Goal: Task Accomplishment & Management: Complete application form

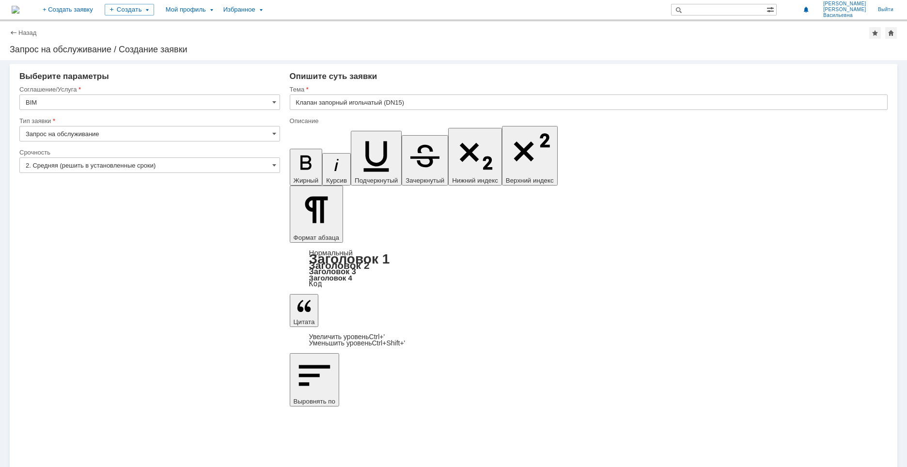
drag, startPoint x: 298, startPoint y: 3416, endPoint x: 398, endPoint y: 3416, distance: 99.8
copy div "ТУ 25.99.29-001-65431426-2018"
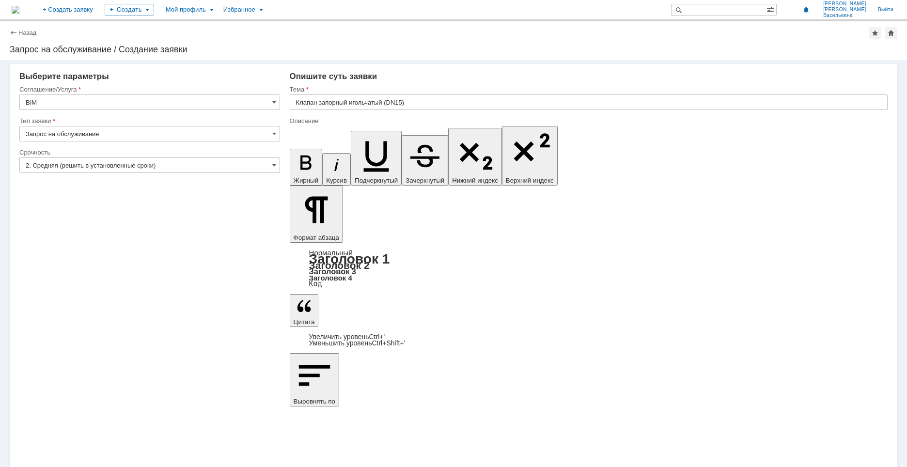
drag, startPoint x: 379, startPoint y: 3423, endPoint x: 450, endPoint y: 3425, distance: 70.8
copy body "BS11T , AC12S , BC12S"
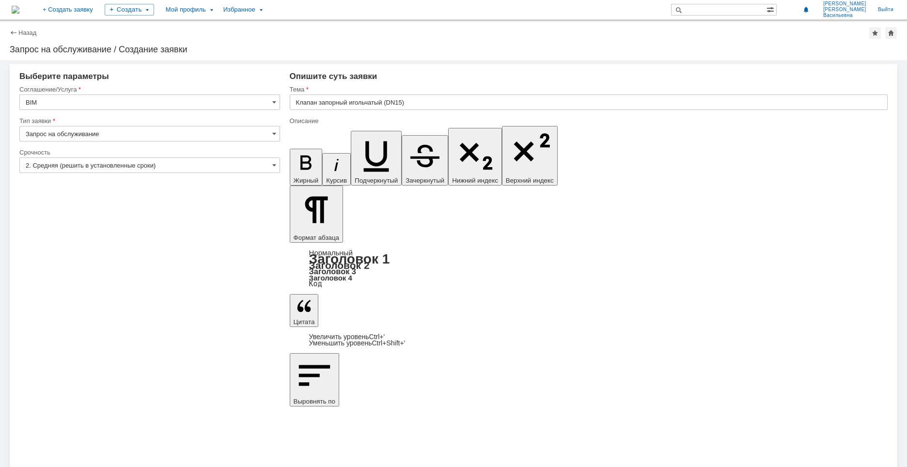
drag, startPoint x: 775, startPoint y: 3425, endPoint x: 829, endPoint y: 3425, distance: 53.8
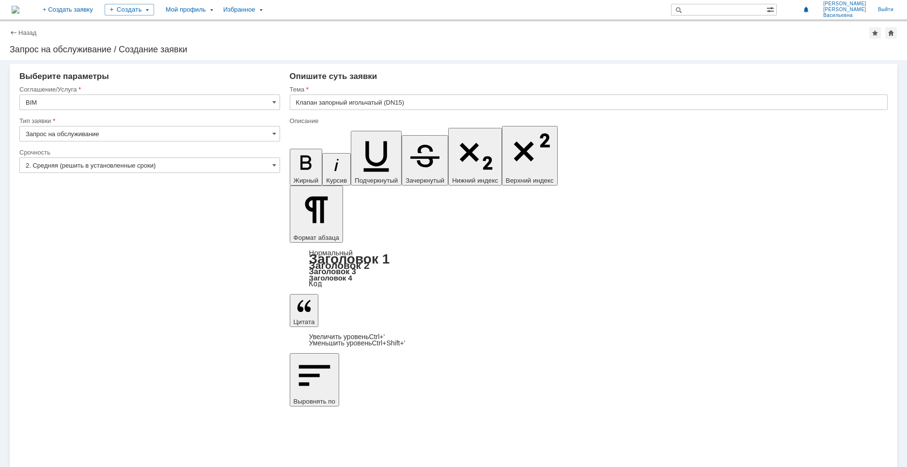
drag, startPoint x: 782, startPoint y: 3425, endPoint x: 808, endPoint y: 3422, distance: 26.8
click at [300, 156] on icon "button" at bounding box center [305, 163] width 11 height 15
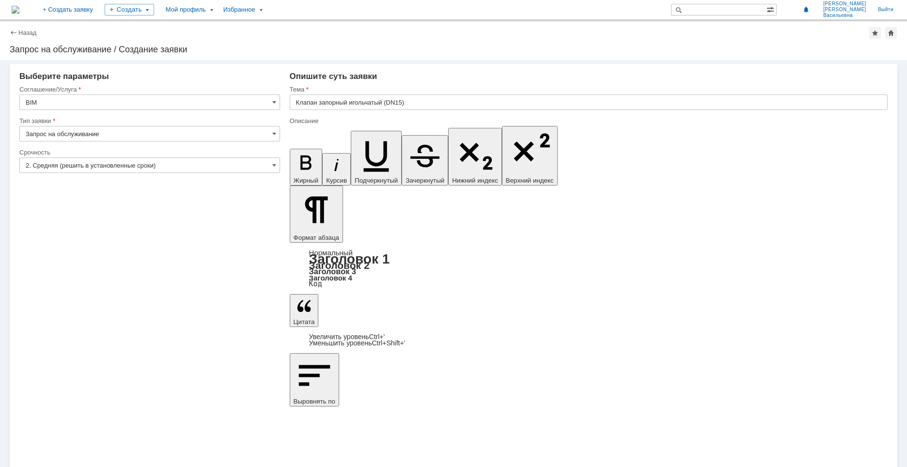
drag, startPoint x: 835, startPoint y: 3425, endPoint x: 867, endPoint y: 3423, distance: 31.6
click at [298, 150] on icon "button" at bounding box center [306, 162] width 25 height 25
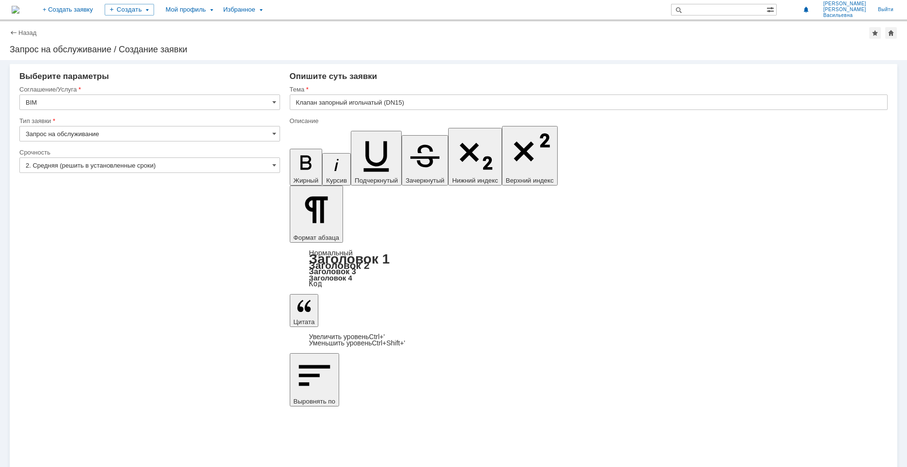
click at [294, 150] on icon "button" at bounding box center [306, 162] width 25 height 25
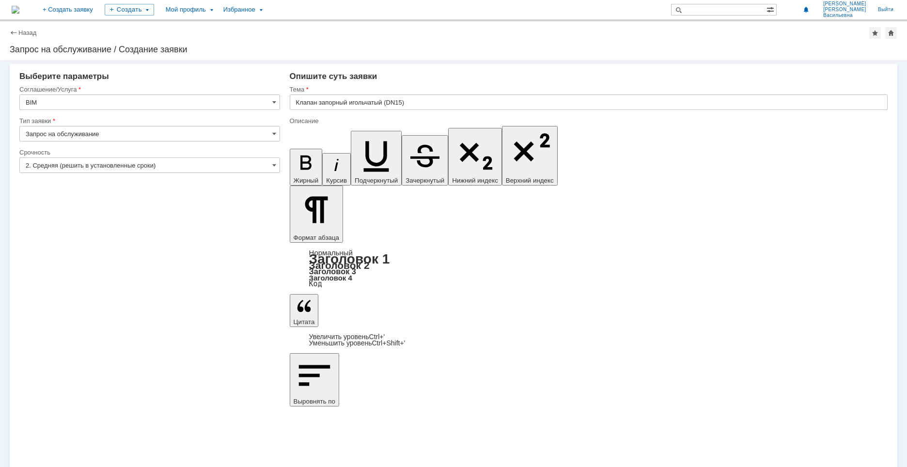
drag, startPoint x: 454, startPoint y: 3431, endPoint x: 572, endPoint y: 3434, distance: 117.8
drag, startPoint x: 582, startPoint y: 3443, endPoint x: 576, endPoint y: 3435, distance: 9.7
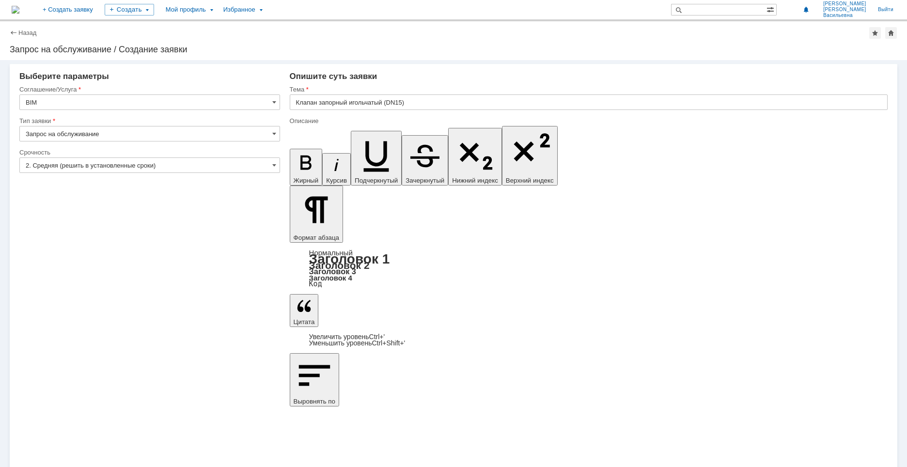
drag, startPoint x: 572, startPoint y: 3432, endPoint x: 453, endPoint y: 3433, distance: 119.2
copy body "(выполнить аналогично заявки 29024)"
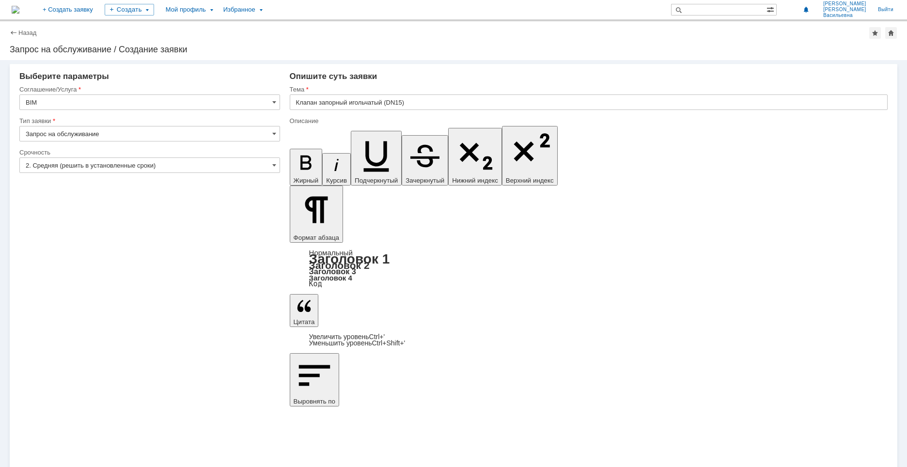
drag, startPoint x: 377, startPoint y: 3439, endPoint x: 428, endPoint y: 3456, distance: 53.2
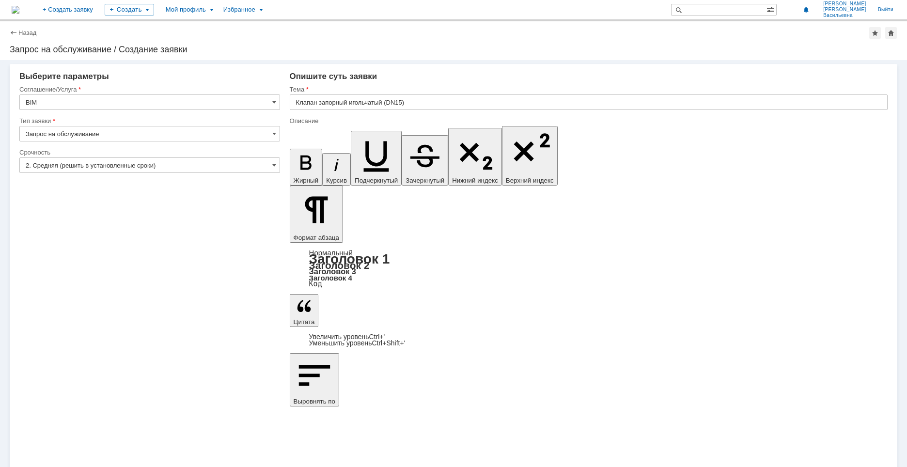
click at [416, 100] on input "Клапан запорный игольчатый (DN15)" at bounding box center [589, 102] width 598 height 16
click at [415, 103] on input "Клапан запорный игольчатый (DN15)" at bounding box center [589, 102] width 598 height 16
drag, startPoint x: 473, startPoint y: 3417, endPoint x: 537, endPoint y: 3417, distance: 64.0
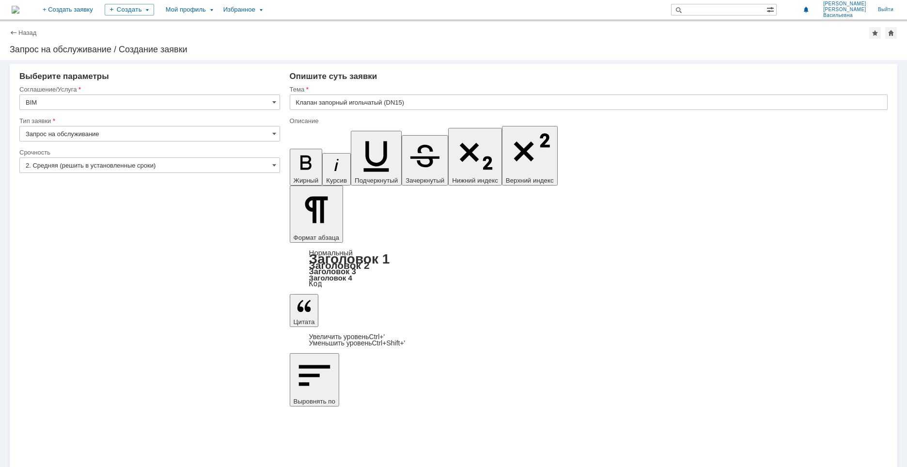
copy div "штуцер приварной Шц"
click at [437, 101] on input "Клапан запорный игольчатый (DN15)" at bounding box center [589, 102] width 598 height 16
type input "Клапан запорный игольчатый (DN15), штуцер приварной Шц"
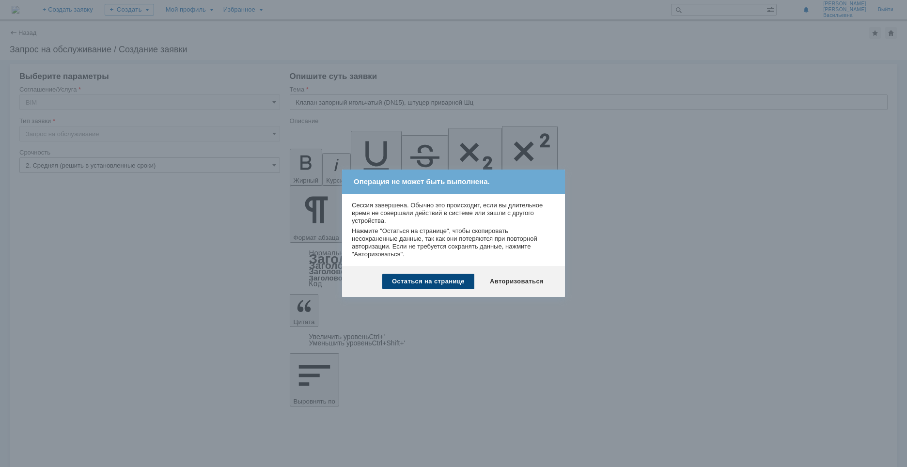
click at [438, 277] on div "Остаться на странице" at bounding box center [428, 282] width 92 height 16
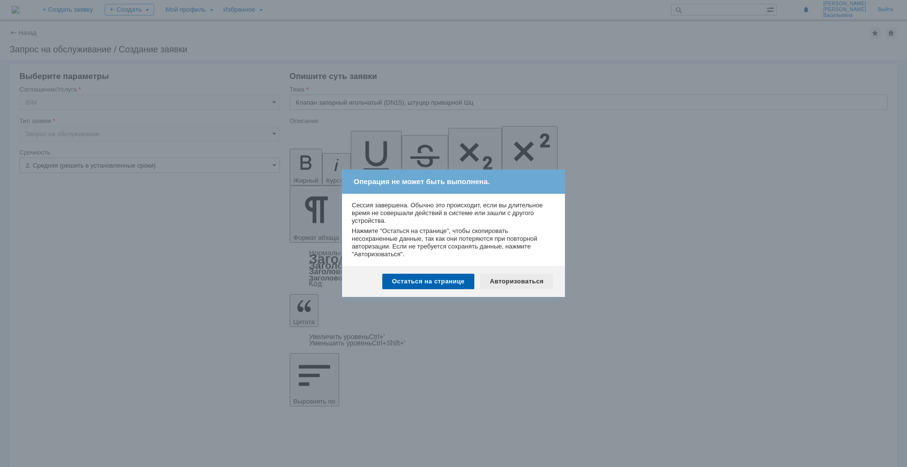
click at [519, 282] on div "Авторизоваться" at bounding box center [516, 282] width 73 height 16
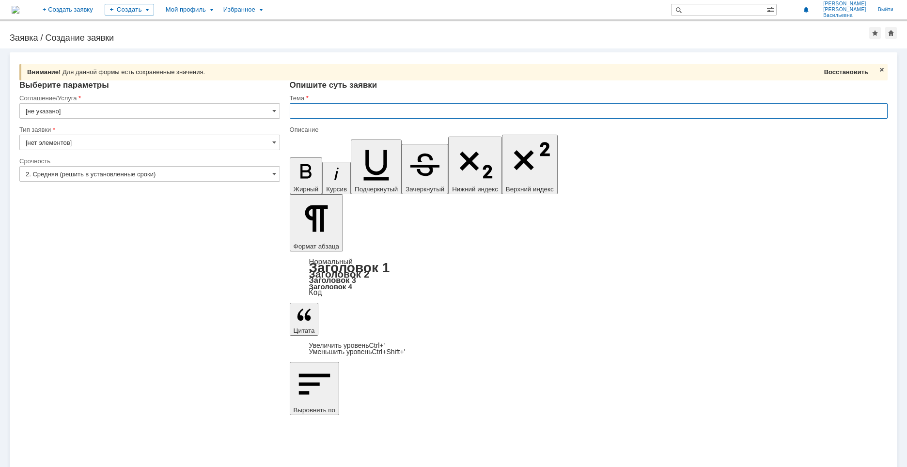
click at [843, 75] on span "Восстановить" at bounding box center [846, 71] width 44 height 7
type input "Клапан запорный игольчатый (DN15), штуцер приварной Шц"
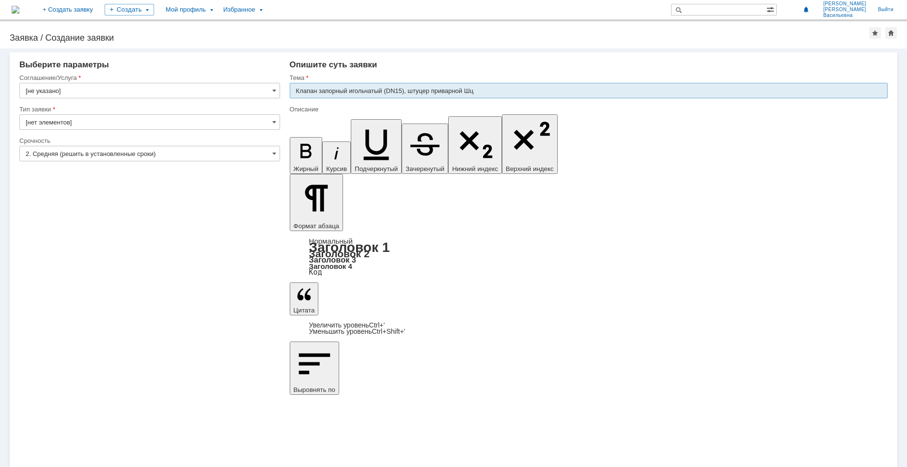
click at [514, 92] on input "Клапан запорный игольчатый (DN15), штуцер приварной Шц" at bounding box center [589, 91] width 598 height 16
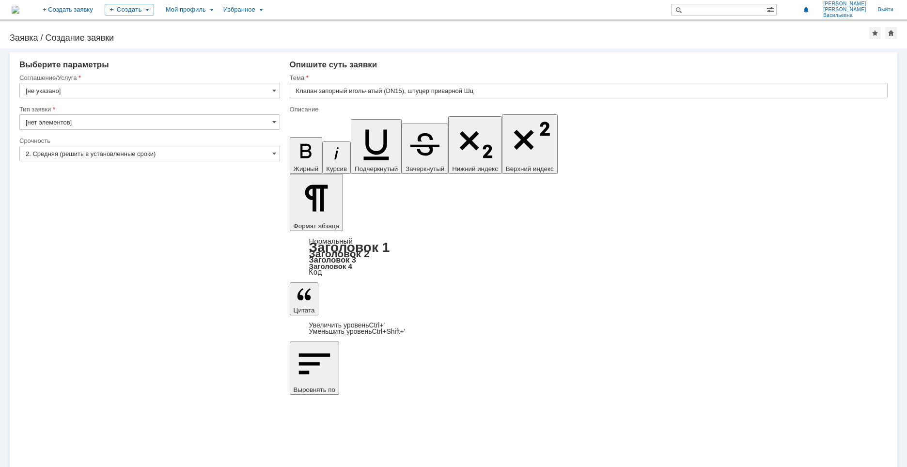
drag, startPoint x: 303, startPoint y: 3400, endPoint x: 333, endPoint y: 3404, distance: 30.7
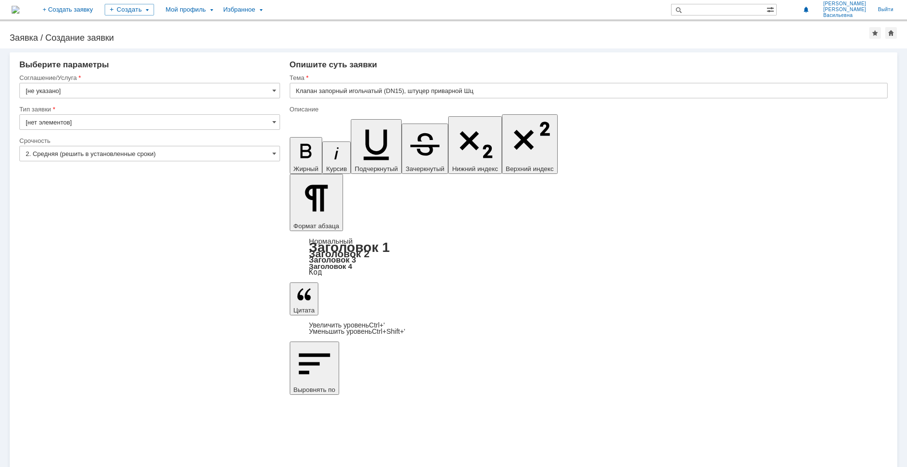
drag, startPoint x: 300, startPoint y: 3397, endPoint x: 437, endPoint y: 3410, distance: 137.3
drag, startPoint x: 331, startPoint y: 3425, endPoint x: 367, endPoint y: 3439, distance: 38.5
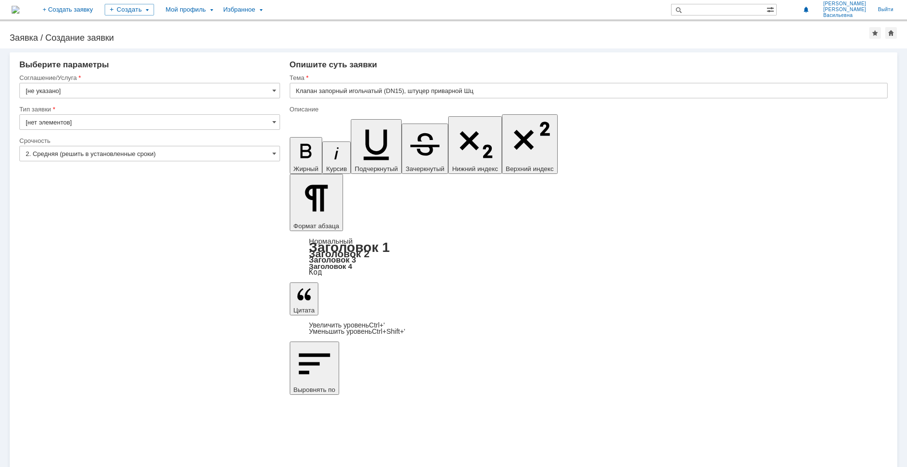
drag, startPoint x: 538, startPoint y: 3405, endPoint x: 550, endPoint y: 3407, distance: 11.8
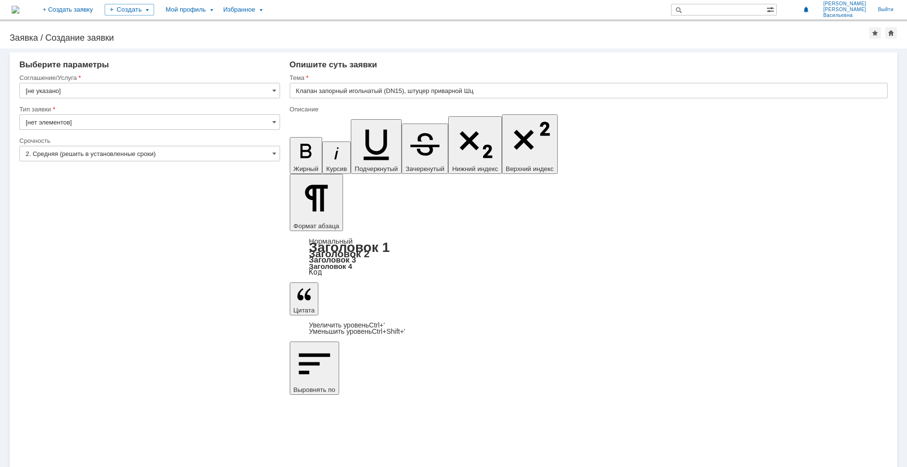
drag, startPoint x: 317, startPoint y: 3405, endPoint x: 421, endPoint y: 3414, distance: 104.6
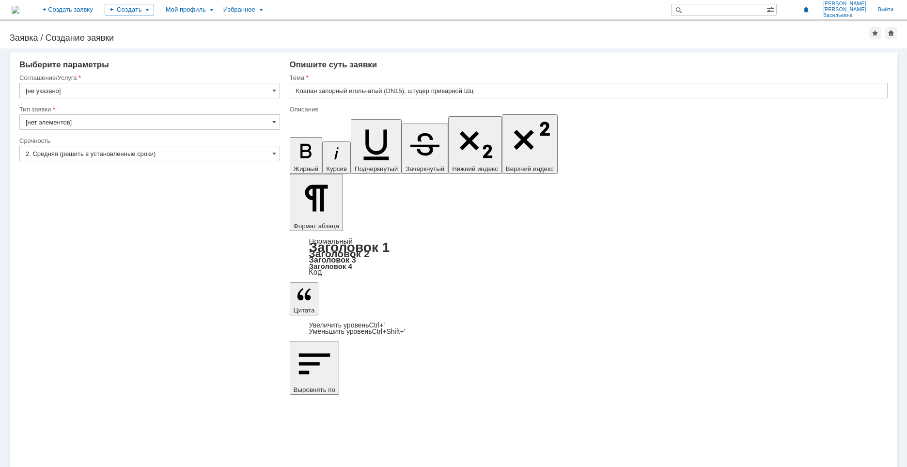
drag, startPoint x: 451, startPoint y: 3421, endPoint x: 579, endPoint y: 3548, distance: 180.6
copy body "в классы трубопроводов BS11T , AC12S , BC12S"
drag, startPoint x: 405, startPoint y: 3411, endPoint x: 430, endPoint y: 3411, distance: 25.2
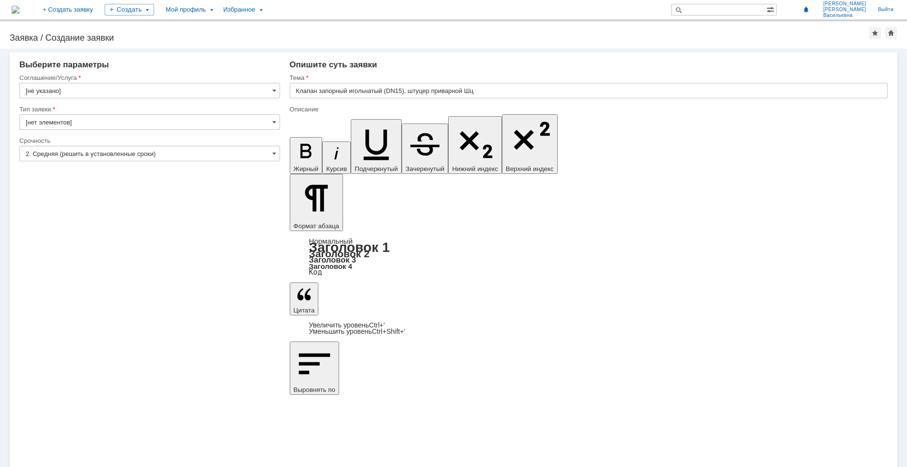
drag, startPoint x: 455, startPoint y: 3422, endPoint x: 297, endPoint y: 3420, distance: 158.5
drag, startPoint x: 504, startPoint y: 3422, endPoint x: 533, endPoint y: 3421, distance: 28.6
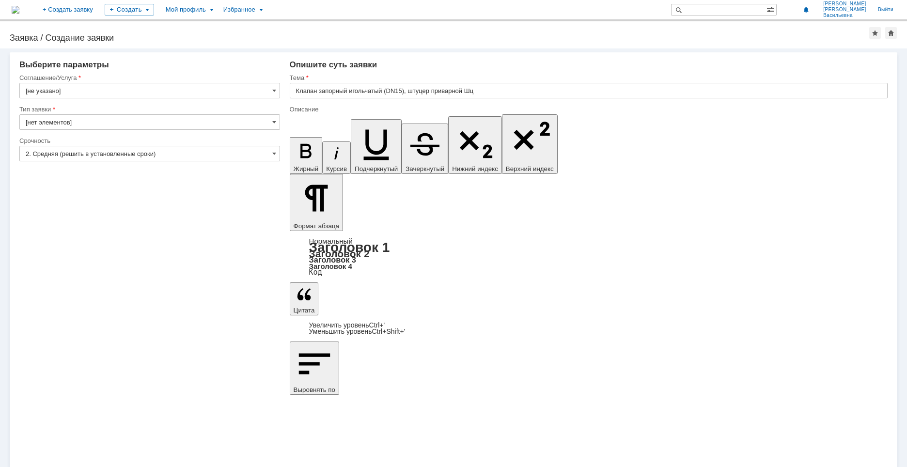
drag, startPoint x: 591, startPoint y: 3424, endPoint x: 727, endPoint y: 3415, distance: 136.4
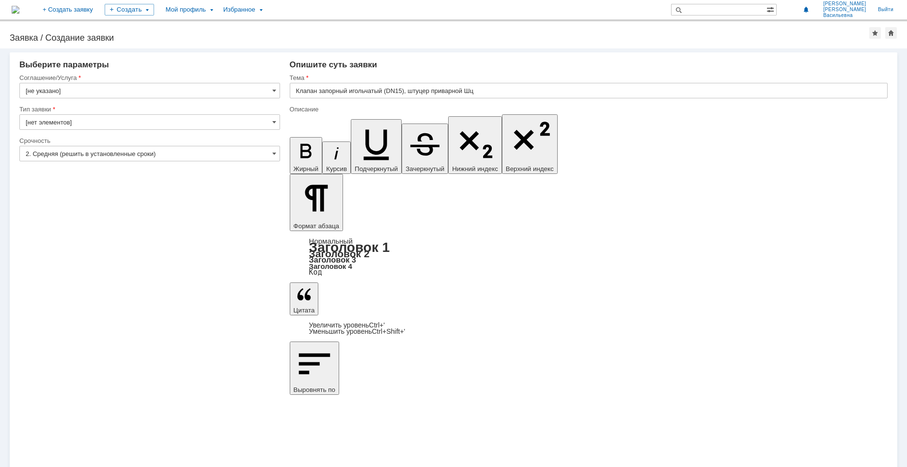
click at [210, 94] on input "[не указано]" at bounding box center [149, 91] width 261 height 16
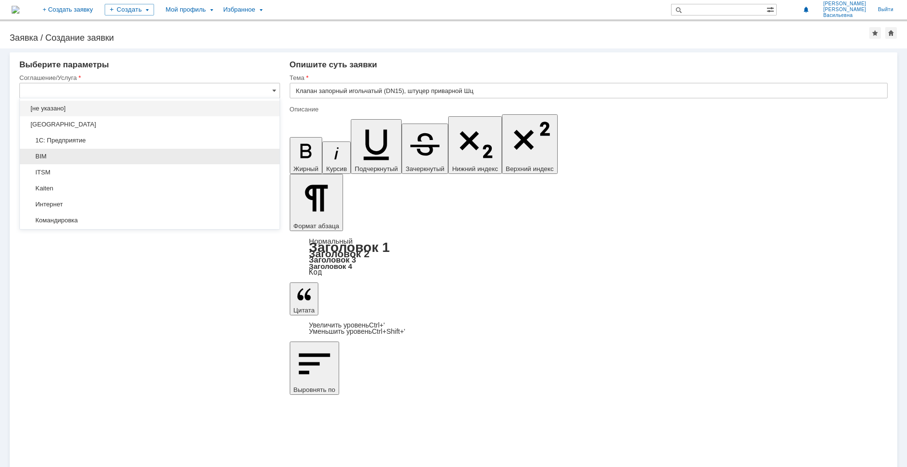
click at [78, 158] on span "BIM" at bounding box center [150, 157] width 248 height 8
type input "BIM"
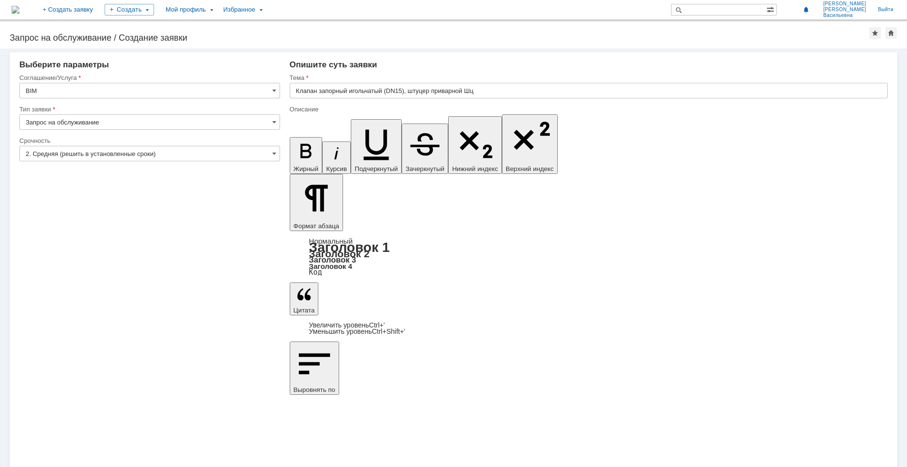
drag, startPoint x: 553, startPoint y: 3411, endPoint x: 484, endPoint y: 3414, distance: 69.8
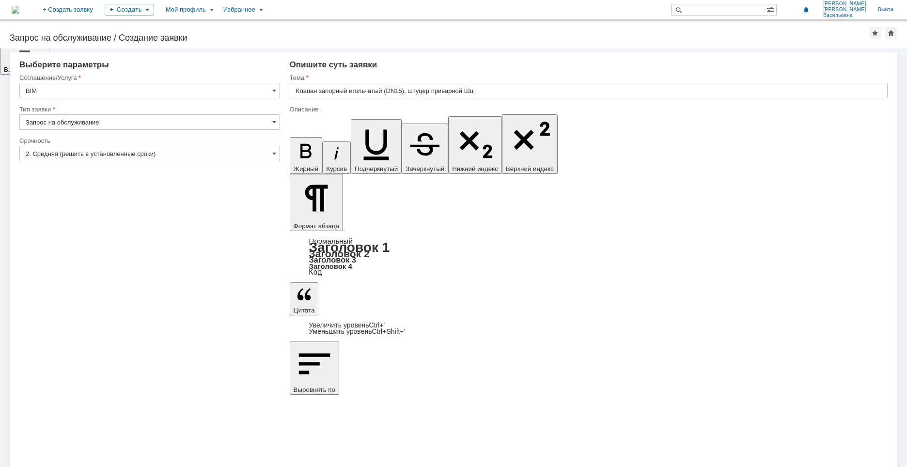
copy div "BS11T , AC12S , BC12S"
drag, startPoint x: 299, startPoint y: 3412, endPoint x: 424, endPoint y: 3415, distance: 124.6
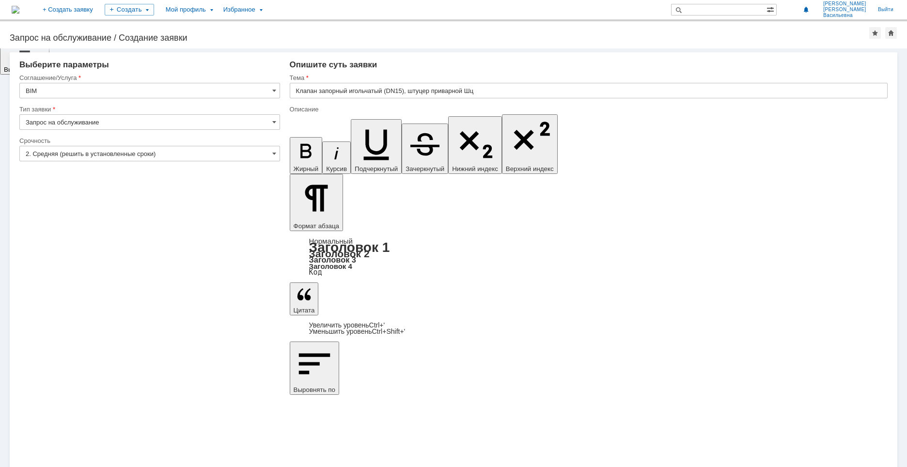
drag, startPoint x: 367, startPoint y: 3412, endPoint x: 404, endPoint y: 3420, distance: 37.5
drag, startPoint x: 314, startPoint y: 3398, endPoint x: 476, endPoint y: 3400, distance: 162.3
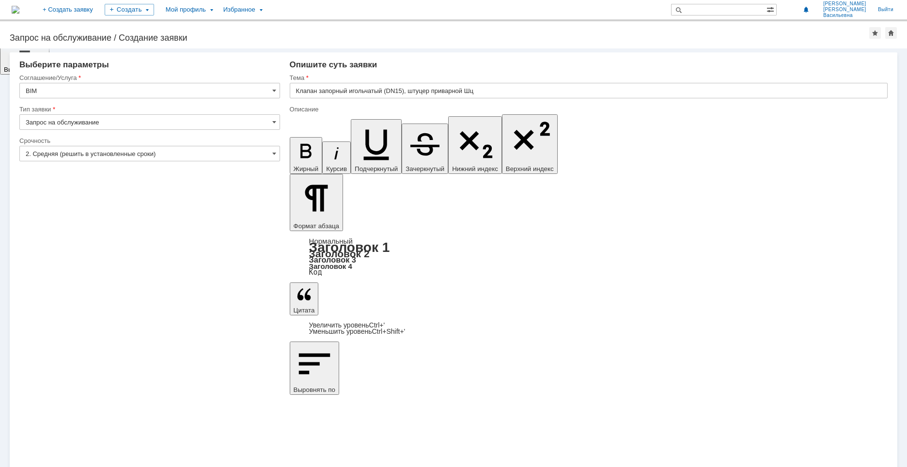
drag, startPoint x: 315, startPoint y: 3413, endPoint x: 411, endPoint y: 3420, distance: 96.2
drag, startPoint x: 325, startPoint y: 3425, endPoint x: 332, endPoint y: 3425, distance: 7.8
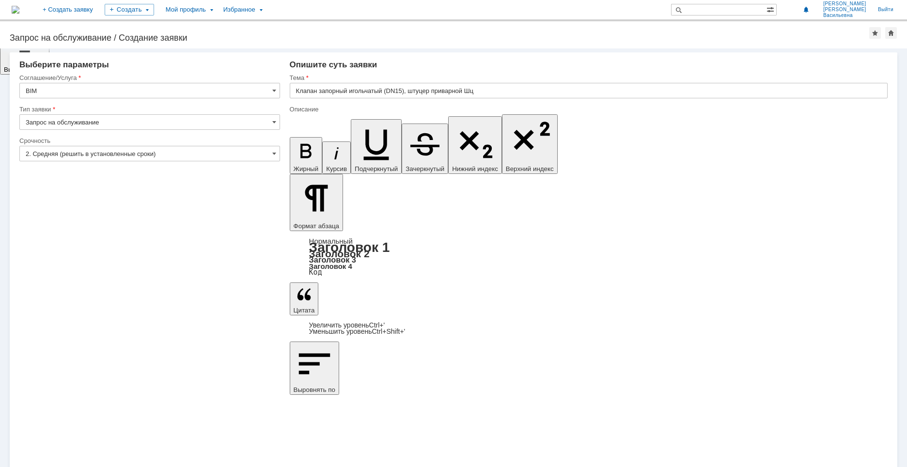
drag, startPoint x: 350, startPoint y: 3426, endPoint x: 380, endPoint y: 3413, distance: 33.2
drag, startPoint x: 367, startPoint y: 3413, endPoint x: 406, endPoint y: 3413, distance: 39.3
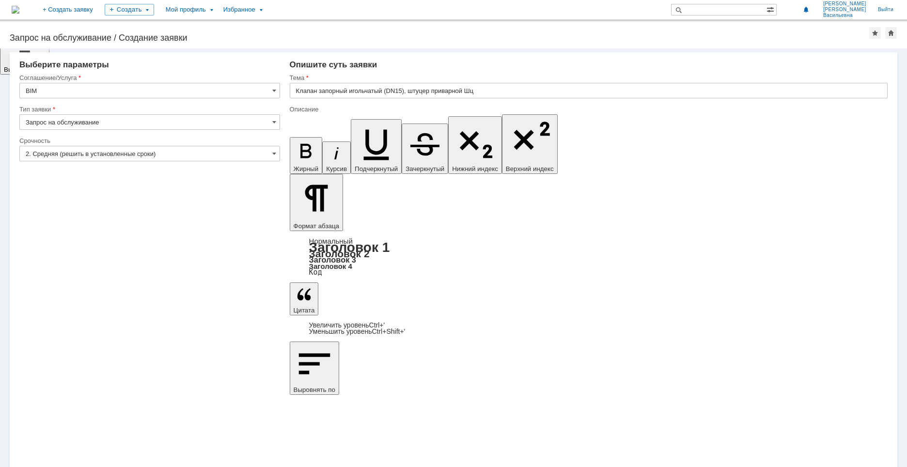
copy div "Шц- М20х1,5"
drag, startPoint x: 313, startPoint y: 3413, endPoint x: 422, endPoint y: 3413, distance: 108.5
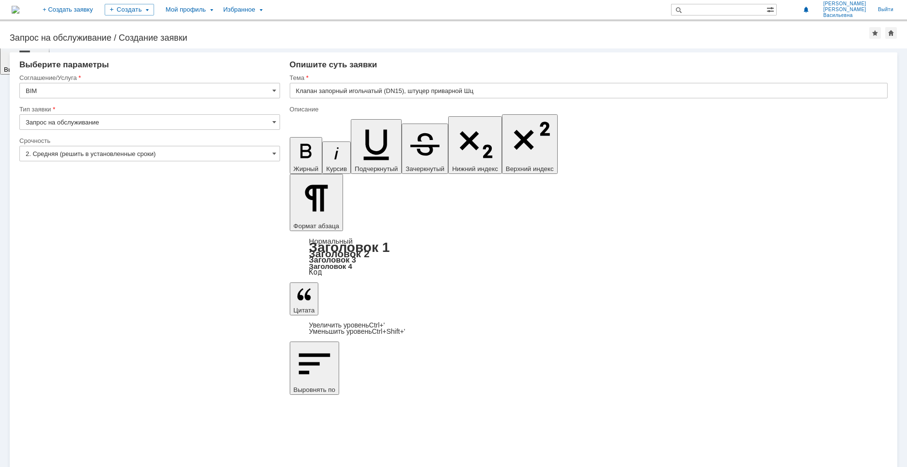
drag, startPoint x: 298, startPoint y: 3412, endPoint x: 495, endPoint y: 3410, distance: 196.3
drag, startPoint x: 302, startPoint y: 3420, endPoint x: 587, endPoint y: 3421, distance: 285.4
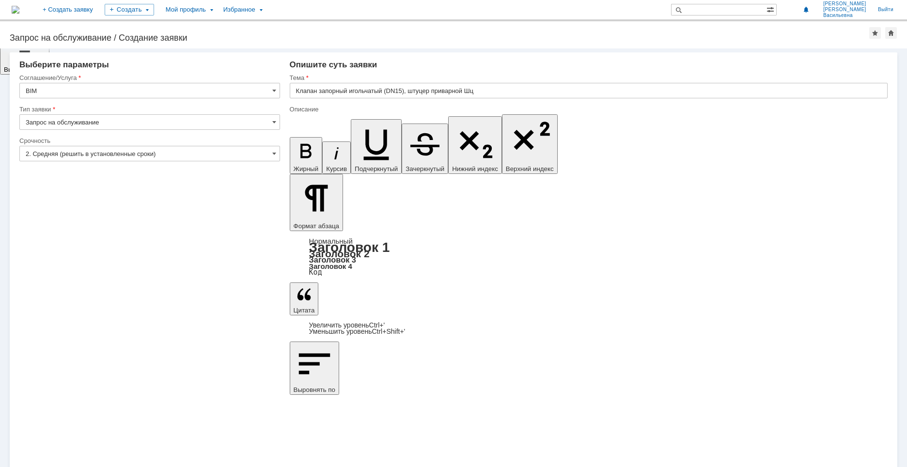
drag, startPoint x: 466, startPoint y: 3397, endPoint x: 503, endPoint y: 3395, distance: 36.4
drag, startPoint x: 392, startPoint y: 3436, endPoint x: 367, endPoint y: 3438, distance: 24.8
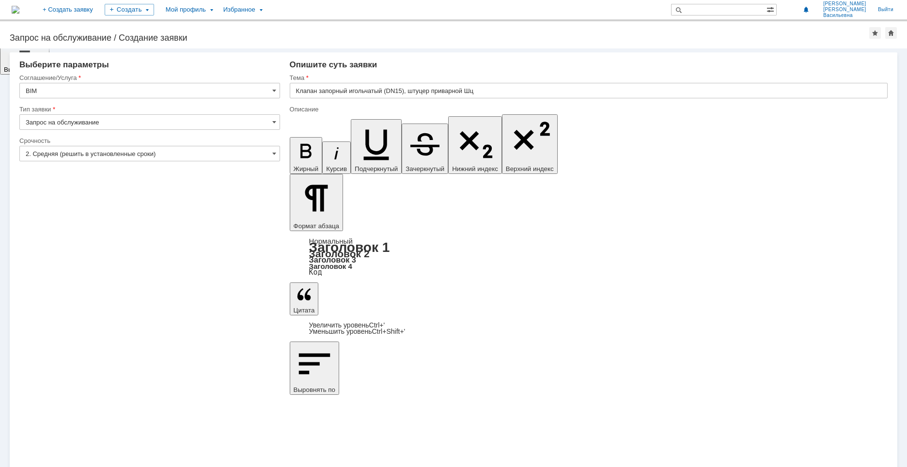
drag, startPoint x: 615, startPoint y: 3443, endPoint x: 492, endPoint y: 3444, distance: 123.1
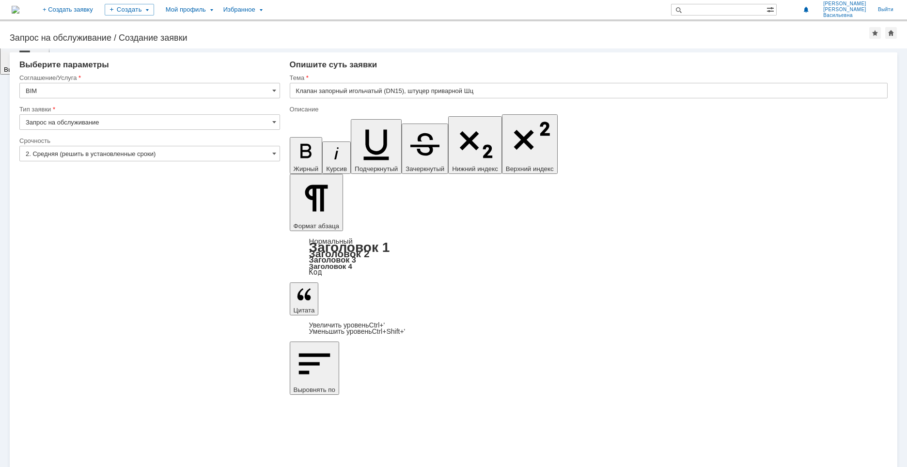
drag, startPoint x: 385, startPoint y: 3398, endPoint x: 456, endPoint y: 3396, distance: 71.3
copy div "BS11T , AC12S , BC12S"
click at [492, 89] on input "Клапан запорный игольчатый (DN15), штуцер приварной Шц" at bounding box center [589, 91] width 598 height 16
click at [507, 94] on input "Клапан запорный игольчатый (DN15), штуцер приварной Шц" at bounding box center [589, 91] width 598 height 16
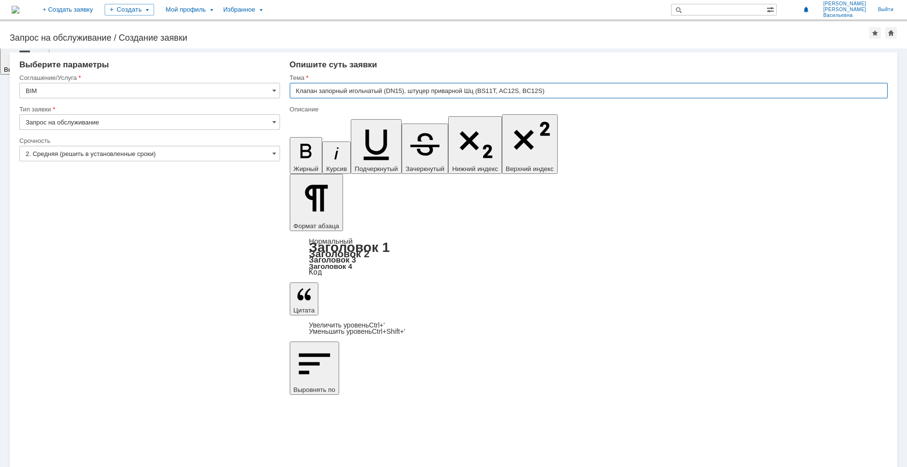
type input "Клапан запорный игольчатый (DN15), штуцер приварной Шц (BS11T, AC12S, BC12S)"
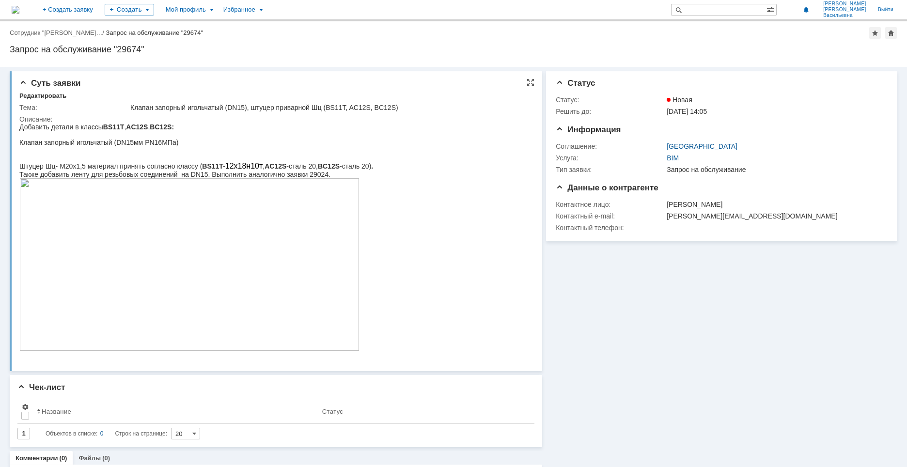
click at [207, 223] on img at bounding box center [189, 264] width 340 height 173
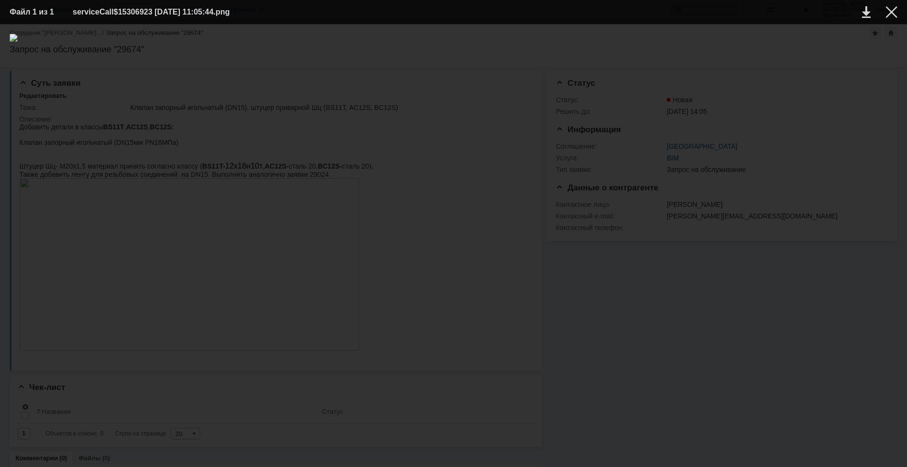
click at [332, 220] on img at bounding box center [454, 246] width 888 height 424
drag, startPoint x: 894, startPoint y: 11, endPoint x: 844, endPoint y: 18, distance: 50.4
click at [894, 11] on div at bounding box center [892, 12] width 12 height 12
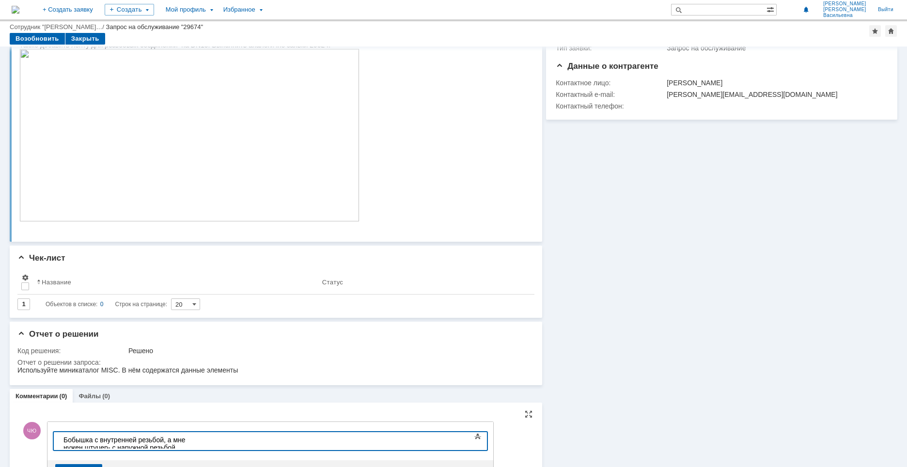
click at [506, 439] on div "Добавить комментарий ЧЮ Добавление комментария Внимание! Основные параметры Тек…" at bounding box center [275, 451] width 513 height 82
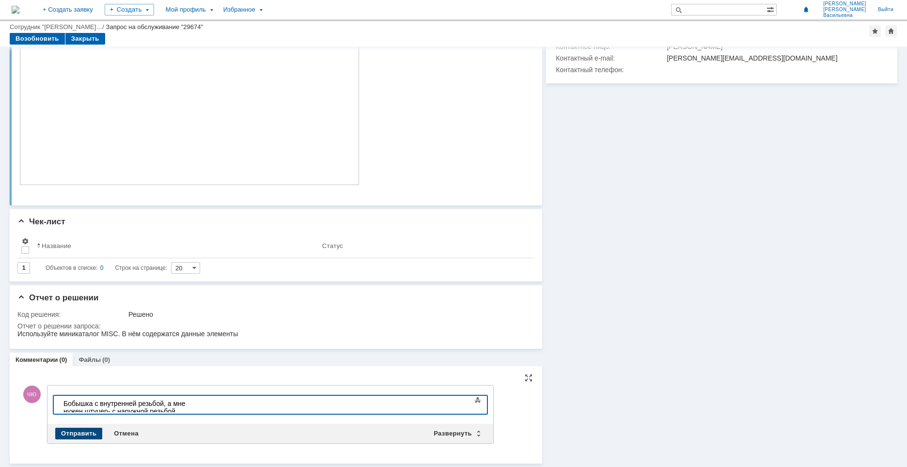
click at [85, 434] on div "Отправить" at bounding box center [78, 434] width 47 height 12
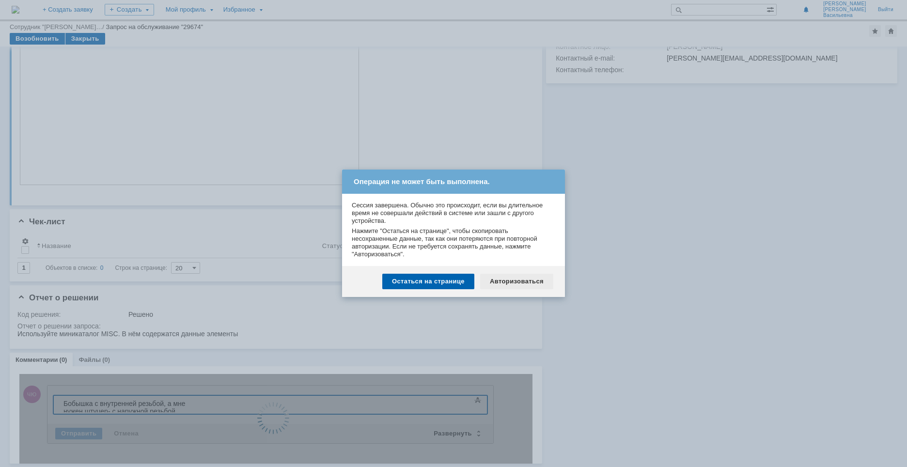
click at [502, 280] on div "Авторизоваться" at bounding box center [516, 282] width 73 height 16
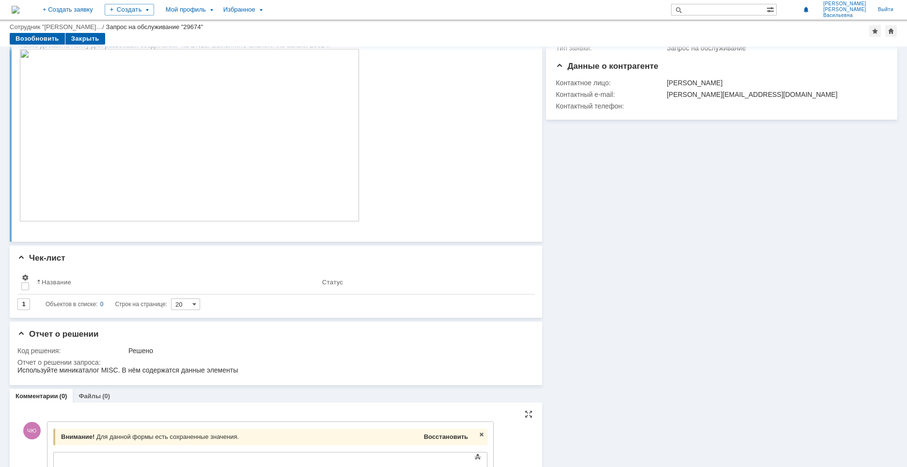
drag, startPoint x: 444, startPoint y: 440, endPoint x: 364, endPoint y: 2, distance: 445.4
click at [444, 440] on span "Восстановить" at bounding box center [446, 436] width 44 height 7
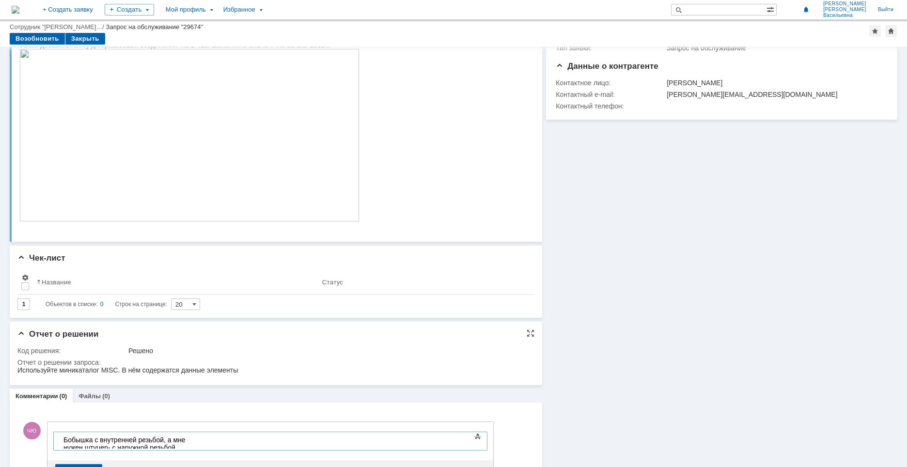
scroll to position [138, 0]
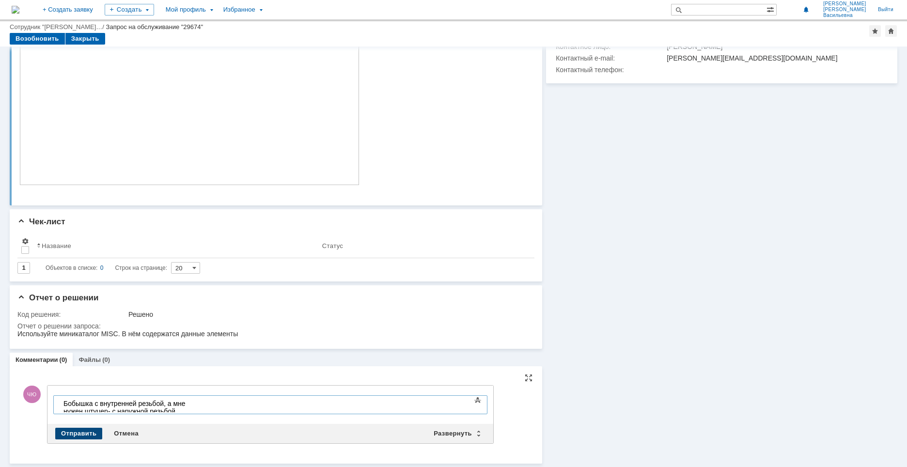
click at [75, 430] on div "Отправить" at bounding box center [78, 434] width 47 height 12
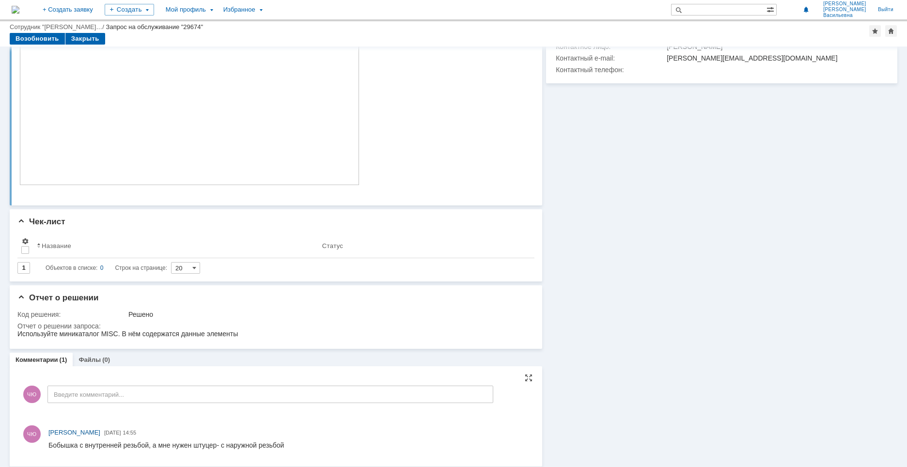
scroll to position [0, 0]
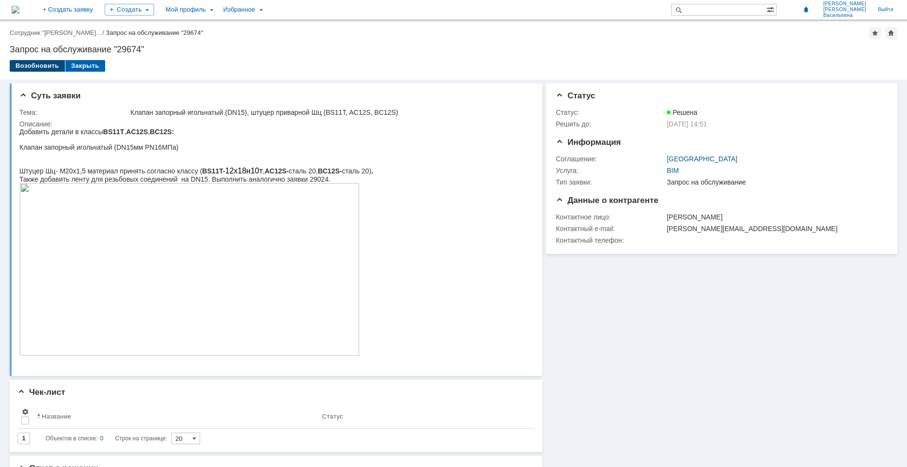
click at [31, 62] on div "Возобновить" at bounding box center [37, 66] width 55 height 12
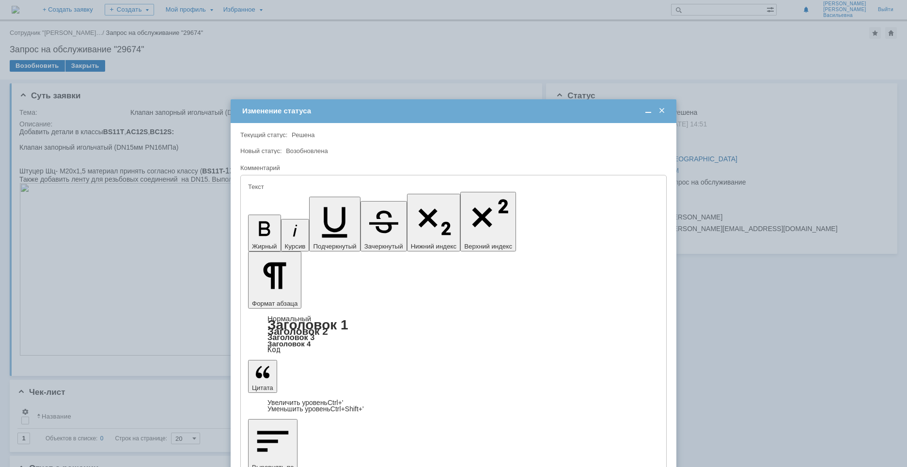
click at [661, 109] on span at bounding box center [662, 111] width 10 height 9
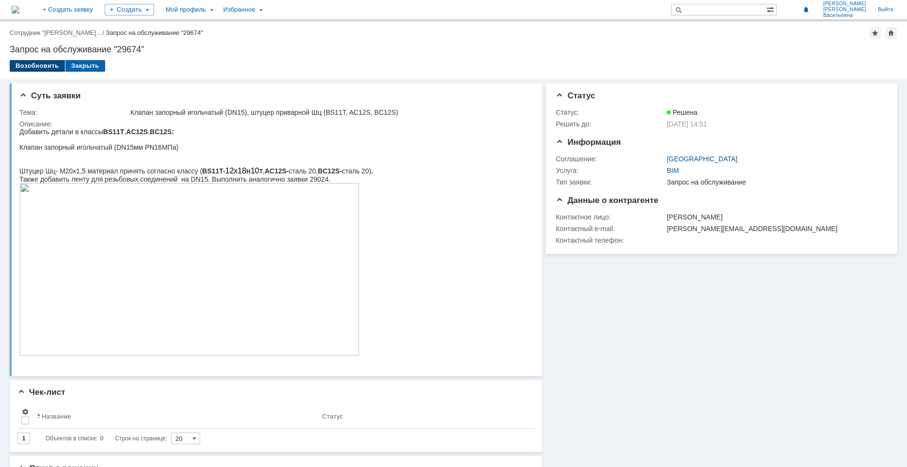
click at [27, 63] on div "Возобновить" at bounding box center [37, 66] width 55 height 12
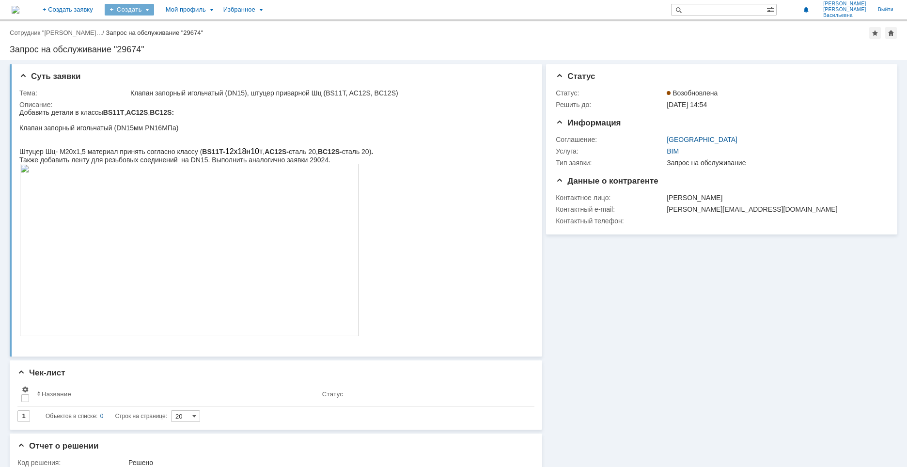
click at [154, 11] on div "Создать" at bounding box center [129, 10] width 49 height 12
click at [171, 25] on link "Заявка" at bounding box center [144, 29] width 74 height 12
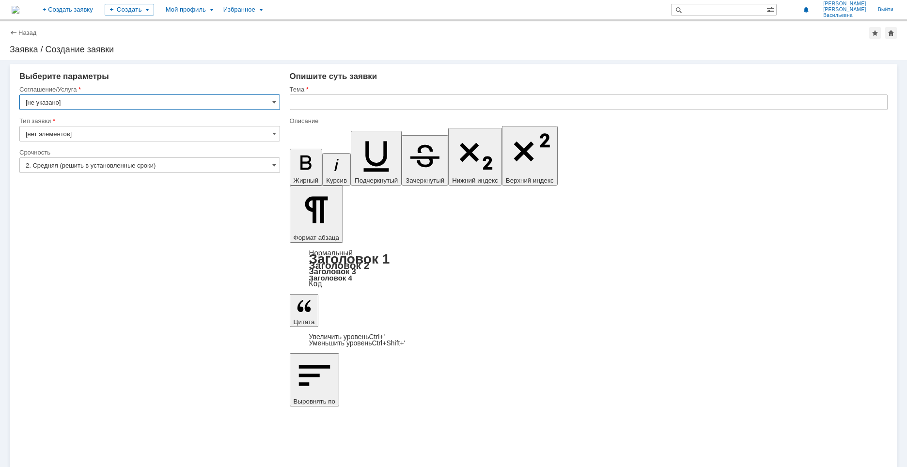
click at [109, 100] on input "[не указано]" at bounding box center [149, 102] width 261 height 16
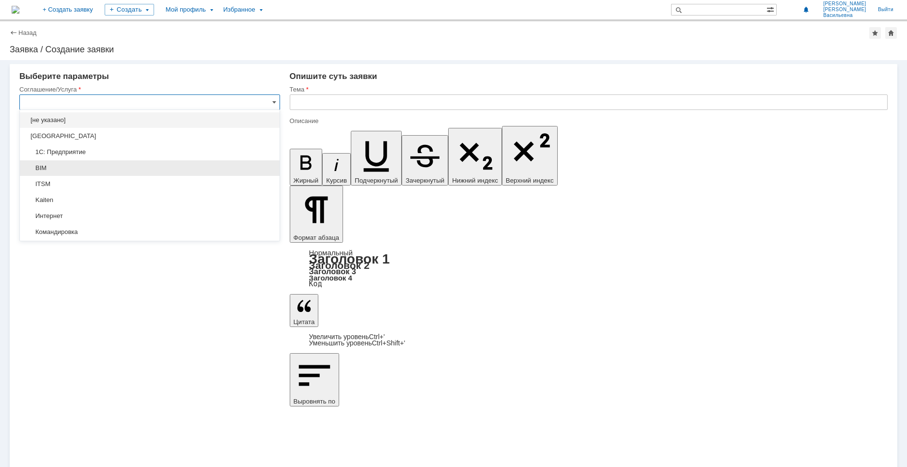
click at [82, 171] on span "BIM" at bounding box center [150, 168] width 248 height 8
type input "BIM"
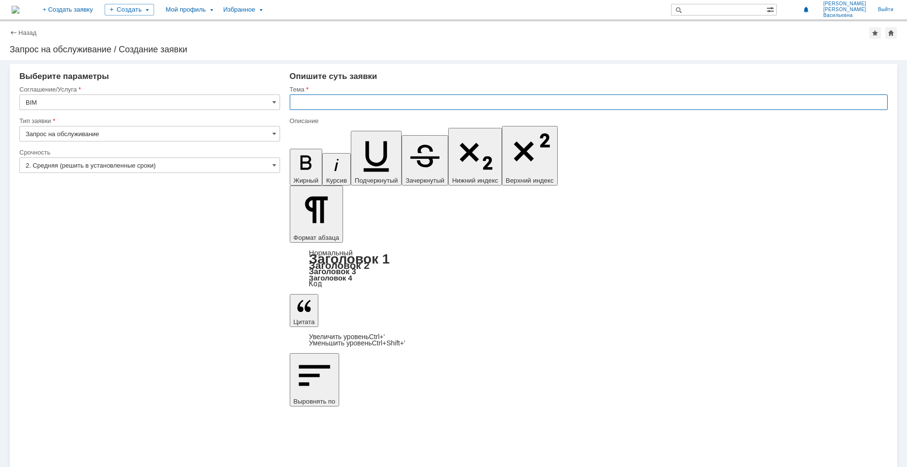
click at [361, 101] on input "text" at bounding box center [589, 102] width 598 height 16
click at [344, 104] on input "text" at bounding box center [589, 102] width 598 height 16
click at [424, 100] on input "Кран шаровый 10нж16п DN15 PN1,6 (A" at bounding box center [589, 102] width 598 height 16
paste input "AS11N"
type input "Кран шаровый 10нж16п DN15 PN1,6 (AS11N)"
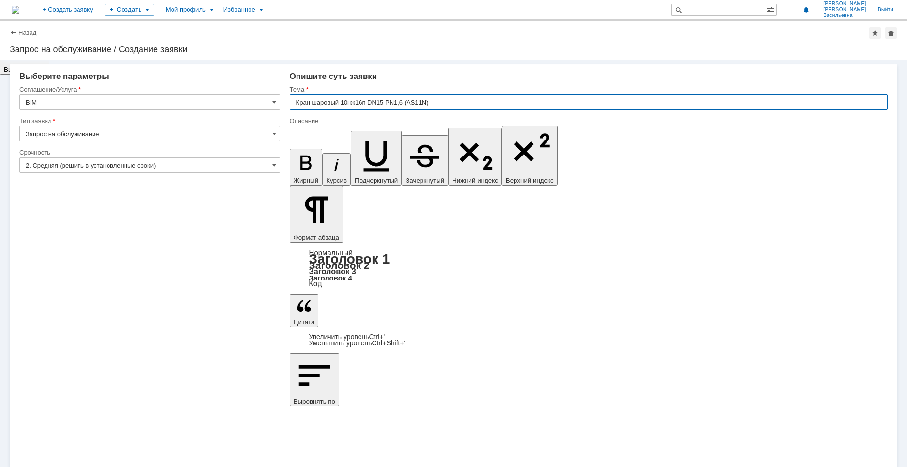
click at [432, 103] on input "Кран шаровый 10нж16п DN15 PN1,6 (AS11N)" at bounding box center [589, 102] width 598 height 16
drag, startPoint x: 432, startPoint y: 102, endPoint x: 265, endPoint y: 99, distance: 167.2
drag, startPoint x: 417, startPoint y: 3411, endPoint x: 354, endPoint y: 3411, distance: 62.5
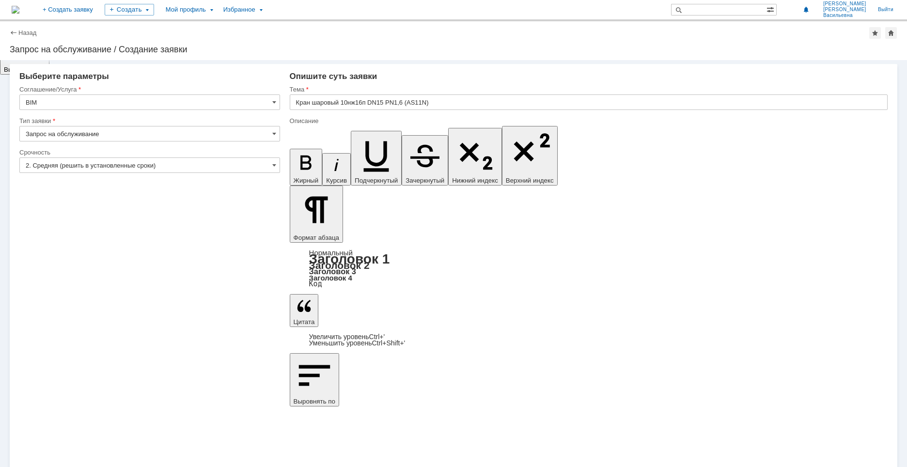
scroll to position [297, 2]
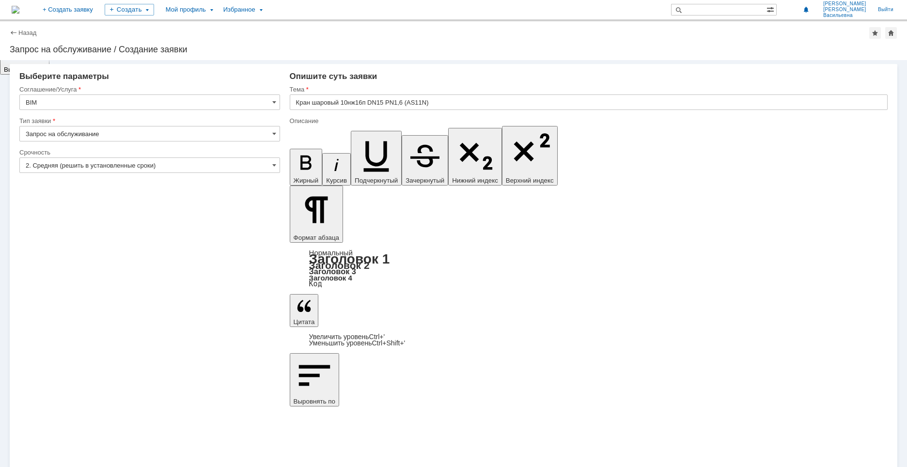
scroll to position [0, 0]
